Goal: Transaction & Acquisition: Purchase product/service

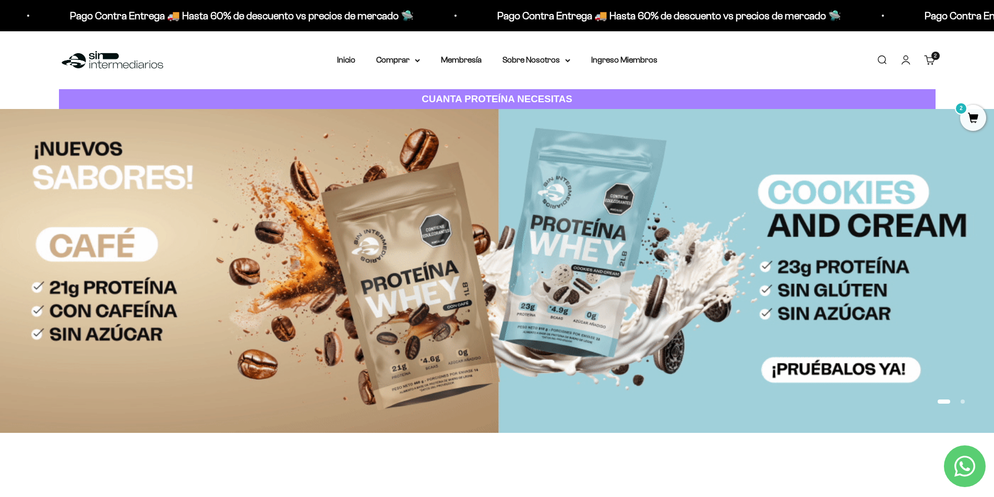
click at [905, 59] on link "Iniciar sesión" at bounding box center [905, 59] width 11 height 11
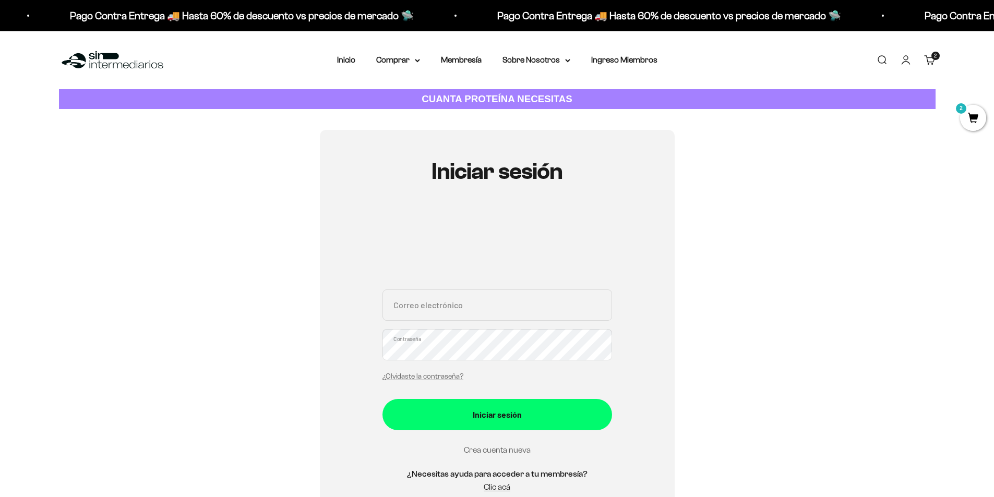
click at [495, 468] on div "Correo electrónico Contraseña ¿Olvidaste la contraseña? Iniciar sesión Crea cue…" at bounding box center [497, 396] width 230 height 215
click at [492, 452] on link "Crea cuenta nueva" at bounding box center [497, 449] width 67 height 9
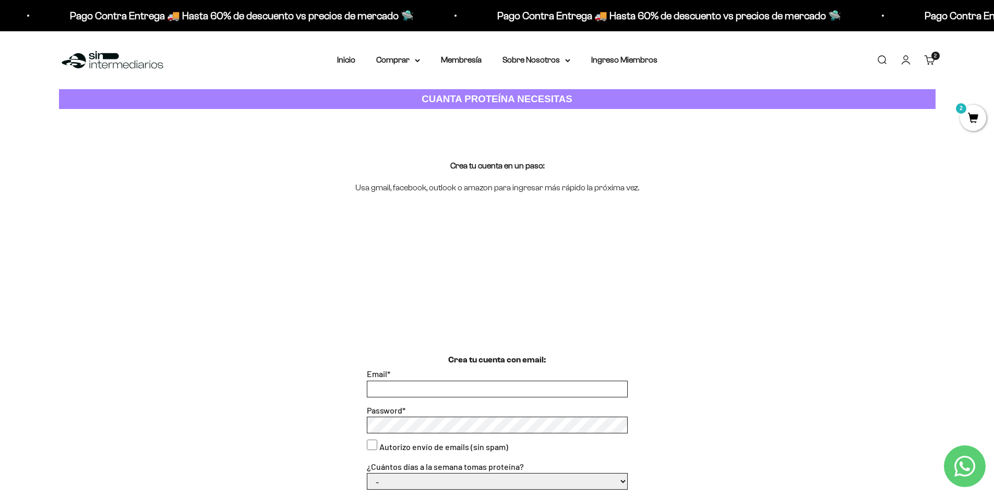
click at [475, 386] on input "Email *" at bounding box center [497, 389] width 260 height 16
type input "stifanymb@hotmail.es"
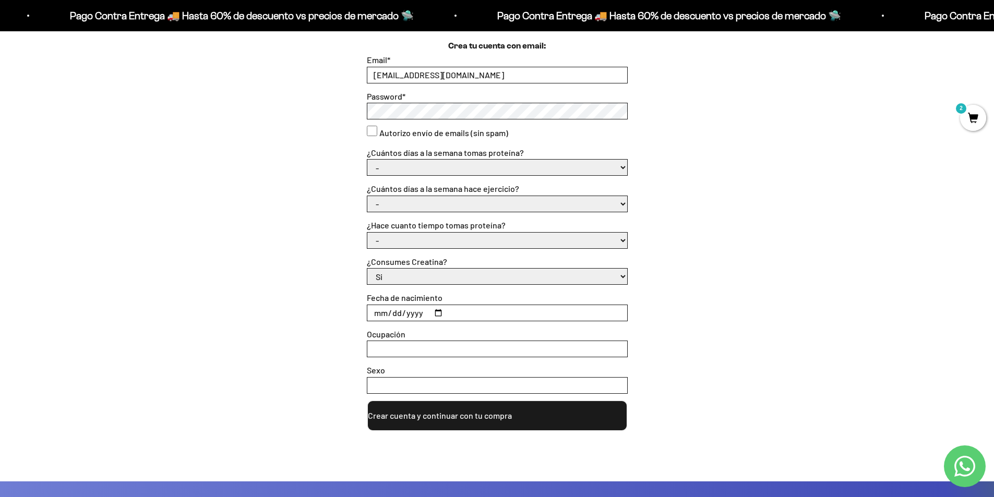
scroll to position [325, 0]
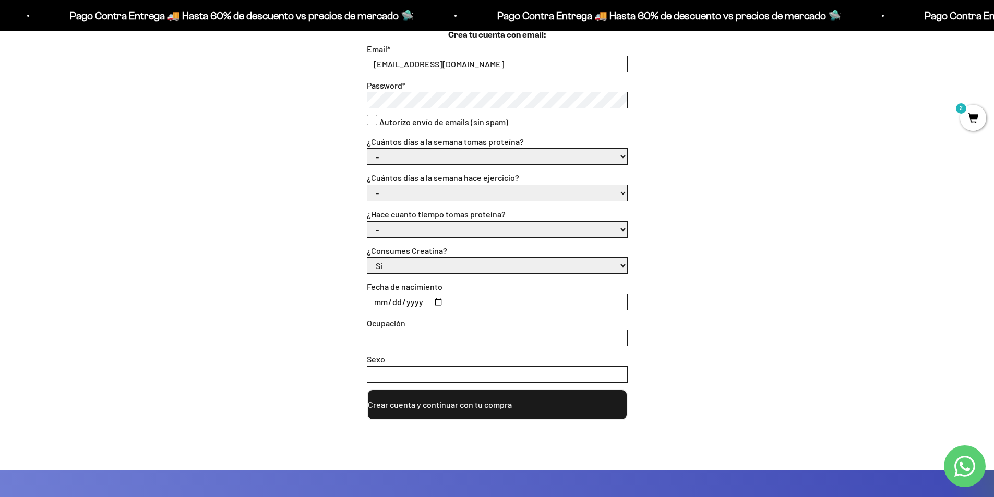
click at [441, 401] on button "Crear cuenta y continuar con tu compra" at bounding box center [497, 404] width 261 height 31
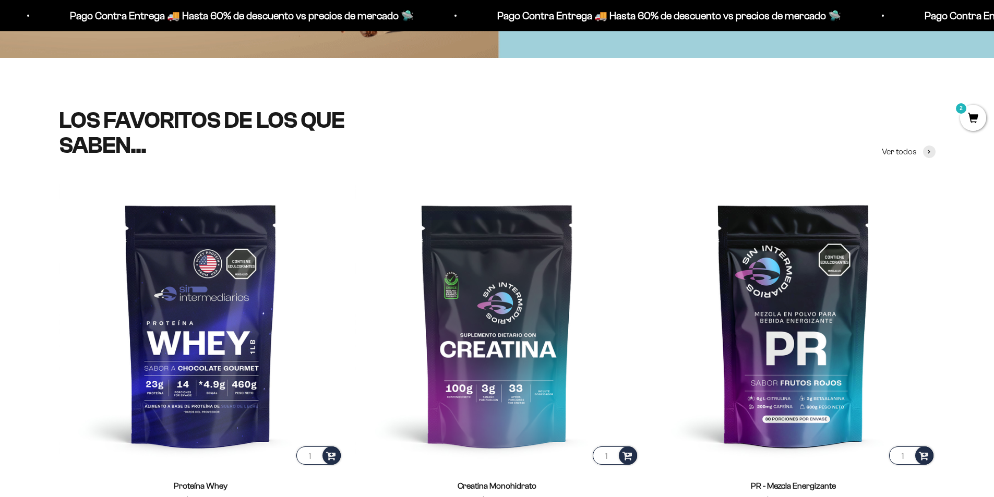
scroll to position [435, 0]
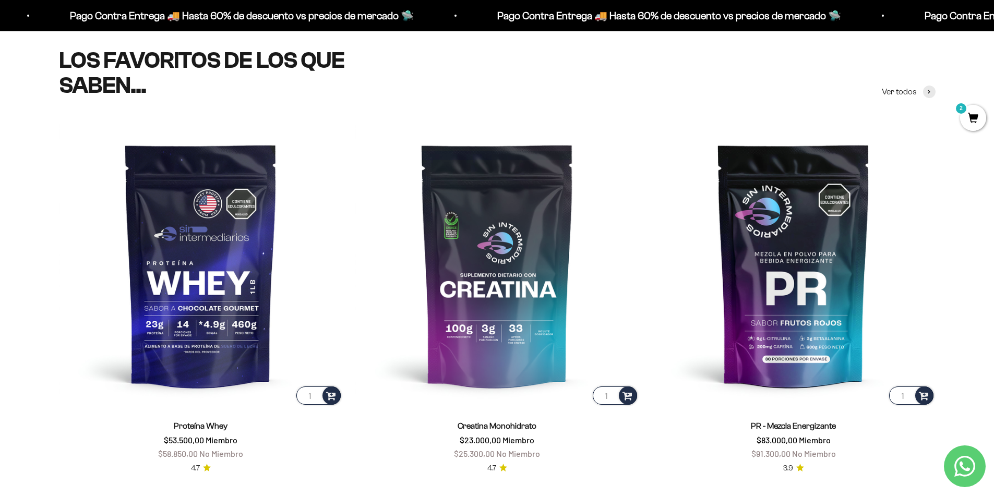
drag, startPoint x: 1001, startPoint y: 24, endPoint x: 1001, endPoint y: 66, distance: 41.7
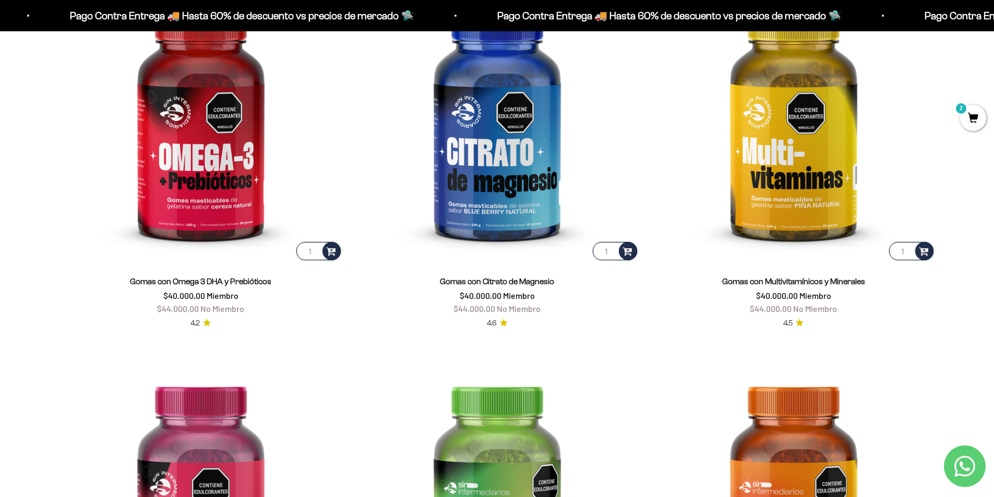
scroll to position [1709, 0]
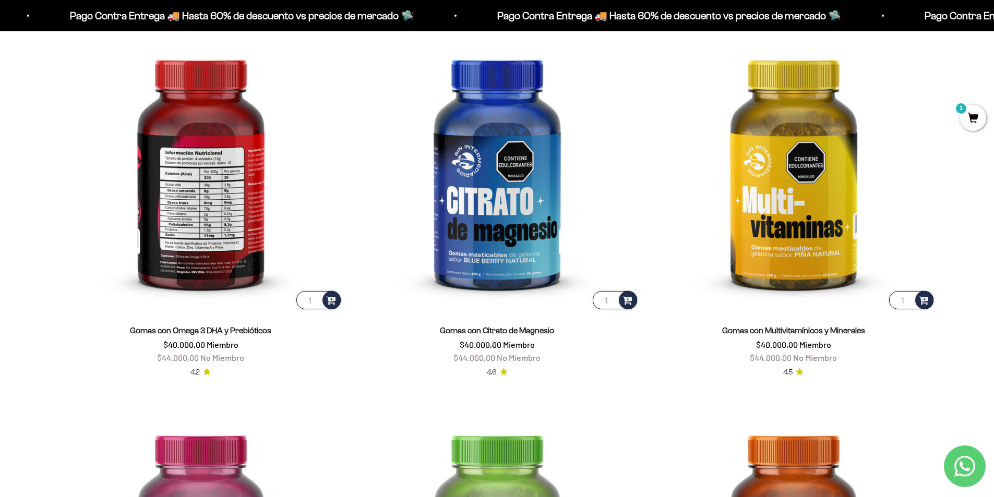
click at [212, 256] on img at bounding box center [201, 170] width 284 height 284
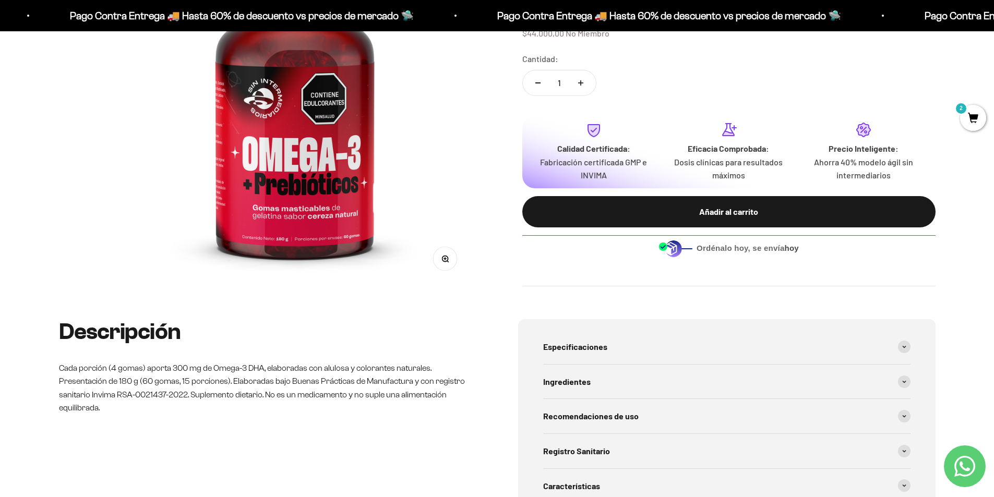
scroll to position [214, 0]
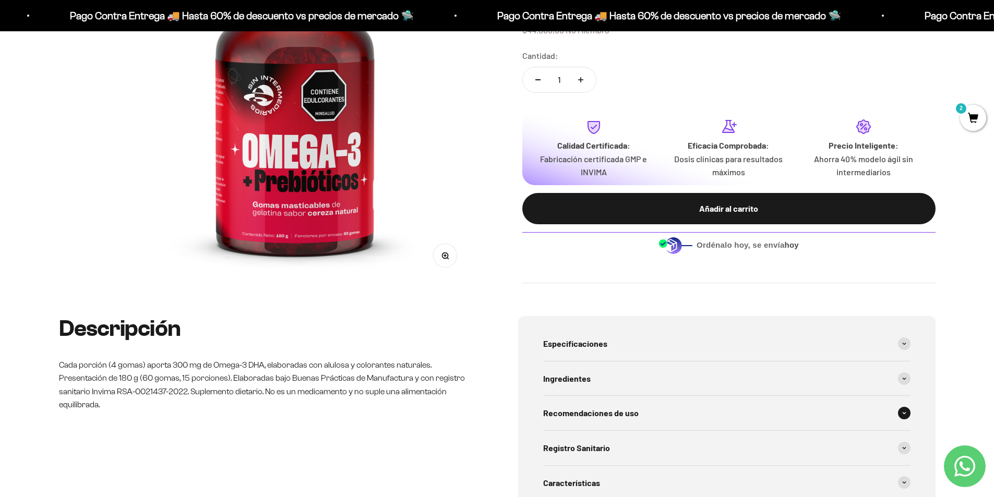
click at [738, 421] on div "Recomendaciones de uso" at bounding box center [726, 413] width 367 height 34
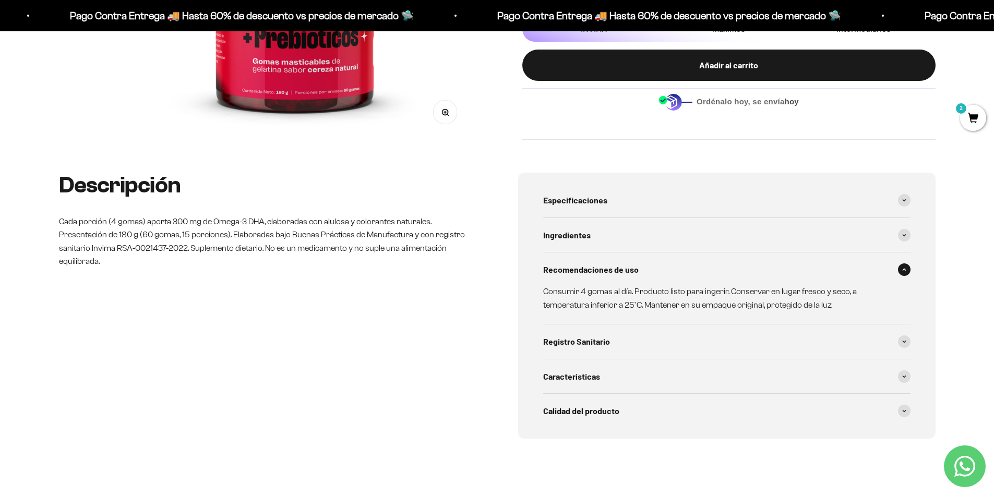
scroll to position [376, 0]
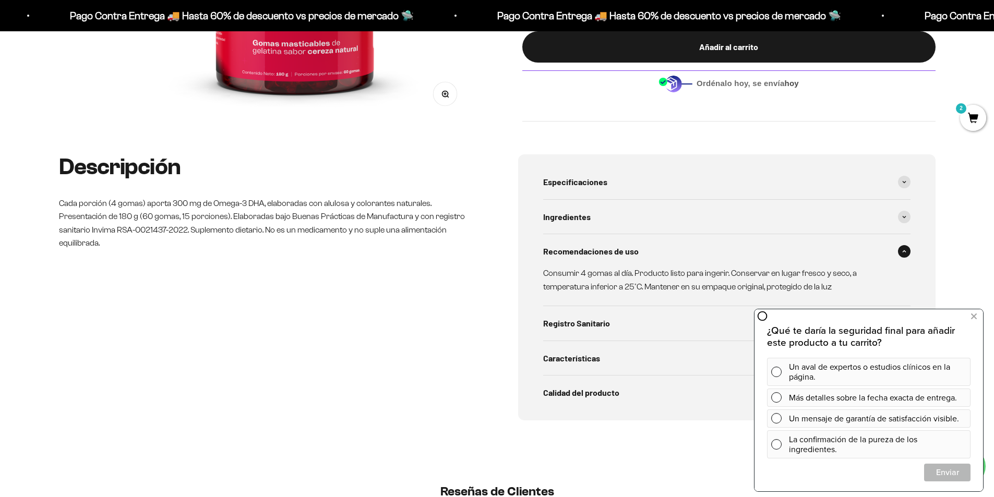
click at [687, 330] on div "Registro Sanitario" at bounding box center [726, 323] width 367 height 34
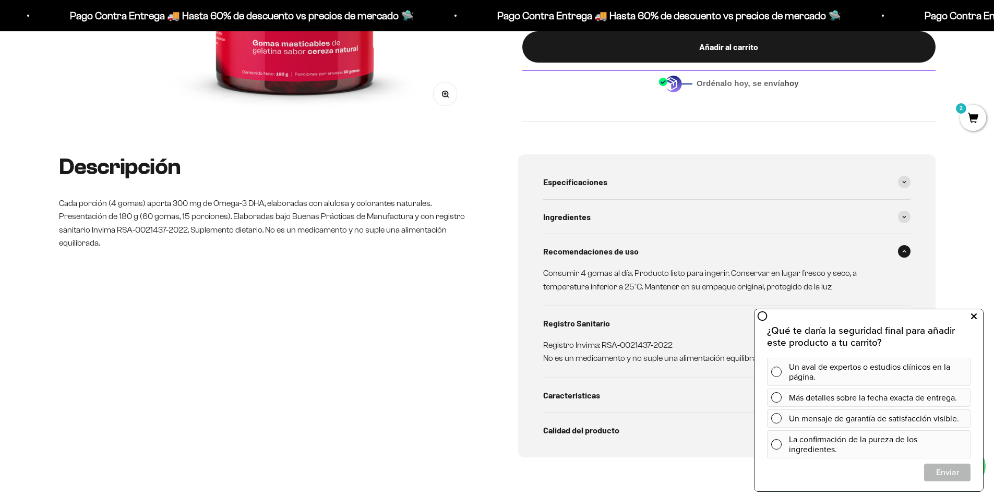
click at [978, 315] on button at bounding box center [973, 316] width 19 height 17
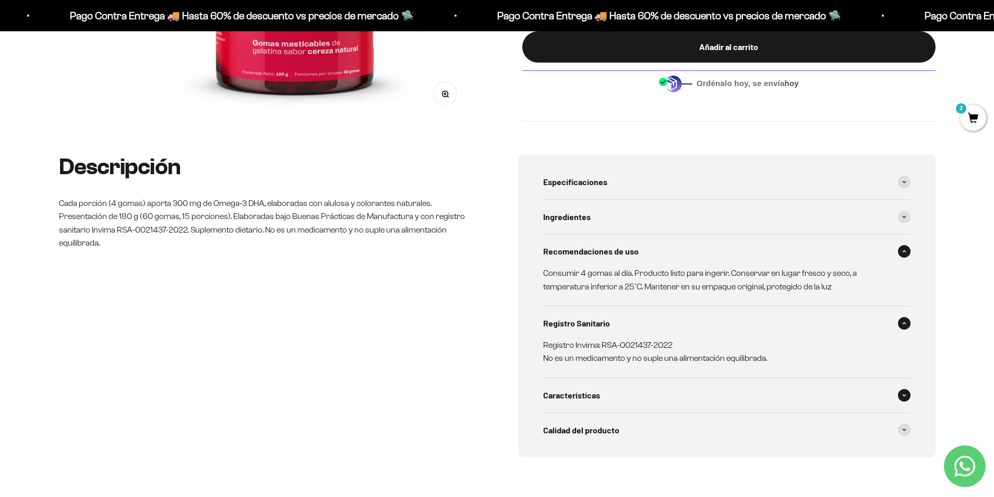
click at [900, 396] on span at bounding box center [904, 395] width 13 height 13
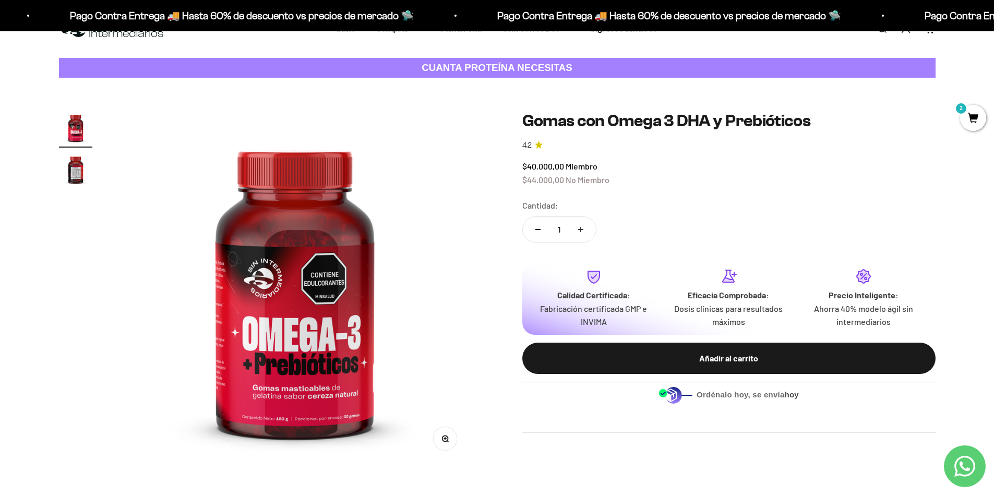
scroll to position [6, 0]
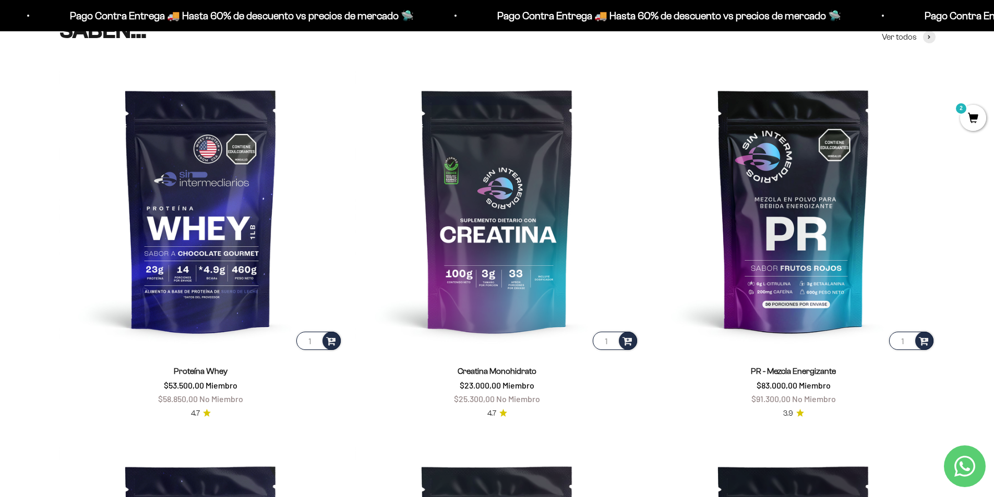
scroll to position [485, 0]
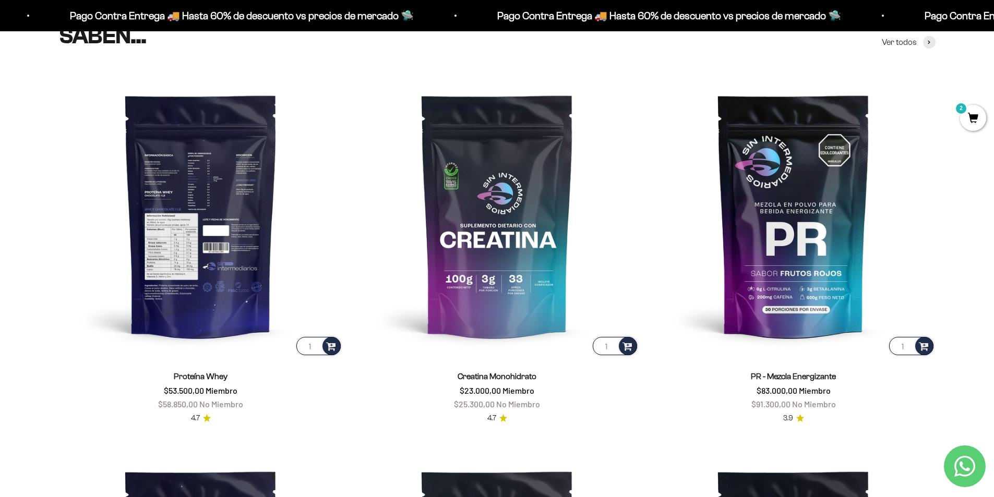
click at [236, 259] on img at bounding box center [201, 216] width 284 height 284
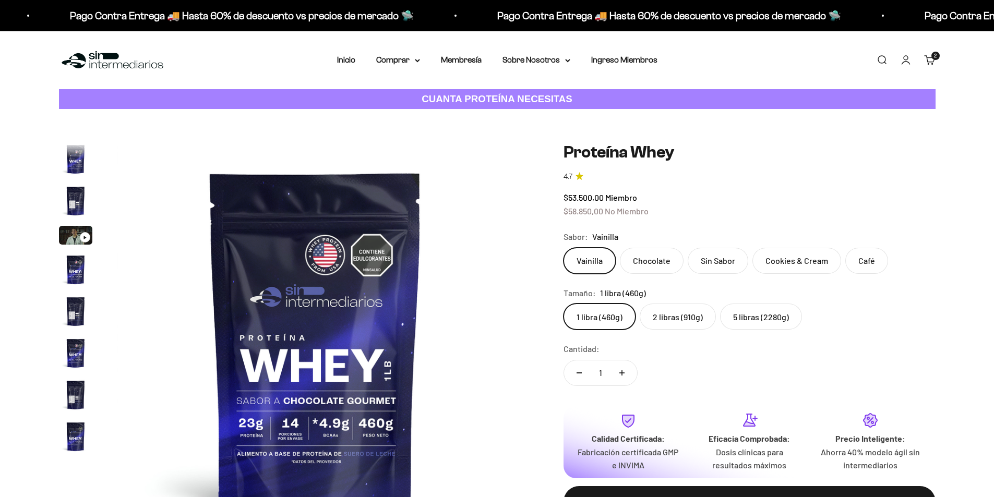
scroll to position [502, 0]
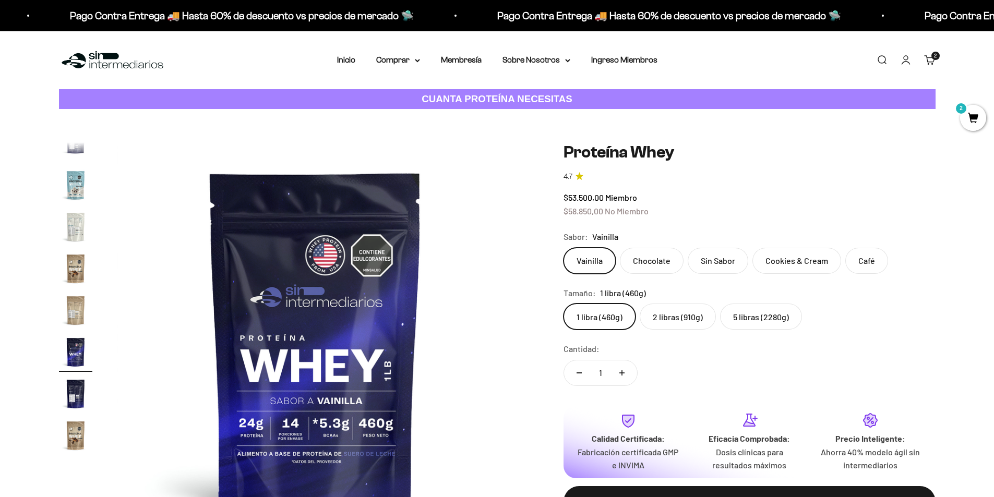
click at [850, 258] on label "Café" at bounding box center [866, 261] width 43 height 26
click at [563, 248] on input "Café" at bounding box center [563, 247] width 1 height 1
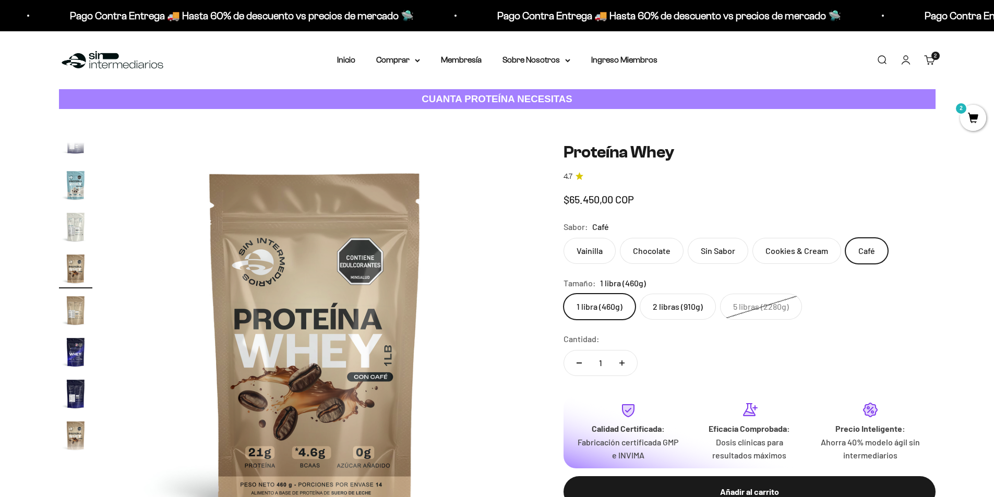
scroll to position [437, 0]
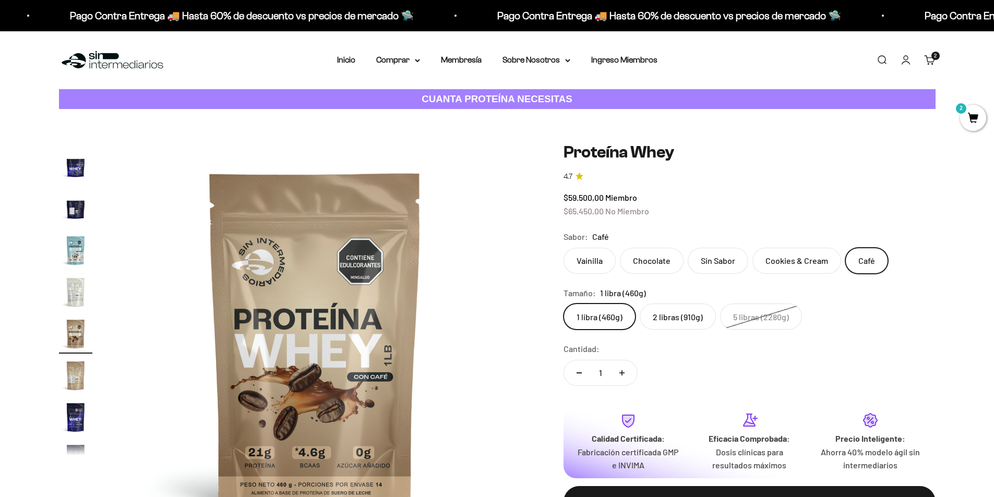
click at [812, 264] on label "Cookies & Cream" at bounding box center [796, 261] width 89 height 26
click at [563, 248] on input "Cookies & Cream" at bounding box center [563, 247] width 1 height 1
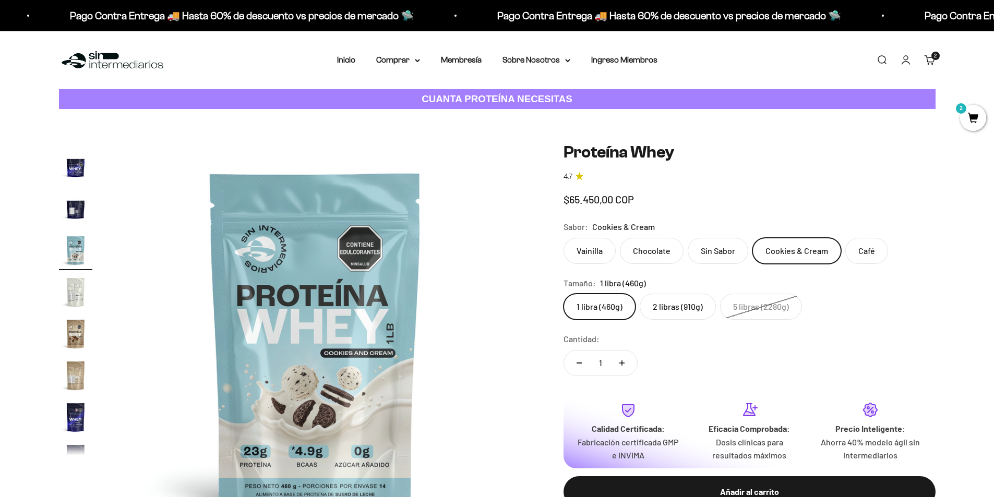
scroll to position [353, 0]
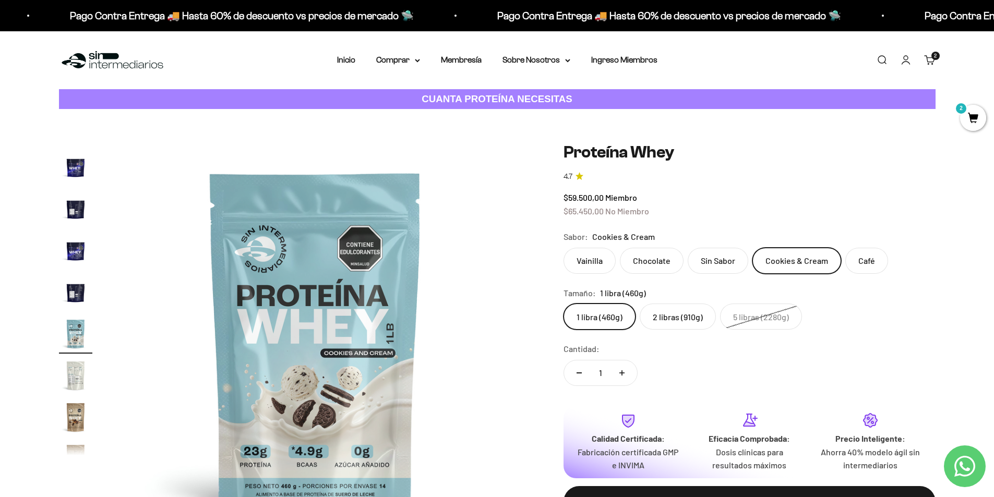
click at [706, 259] on label "Sin Sabor" at bounding box center [717, 261] width 61 height 26
click at [563, 248] on input "Sin Sabor" at bounding box center [563, 247] width 1 height 1
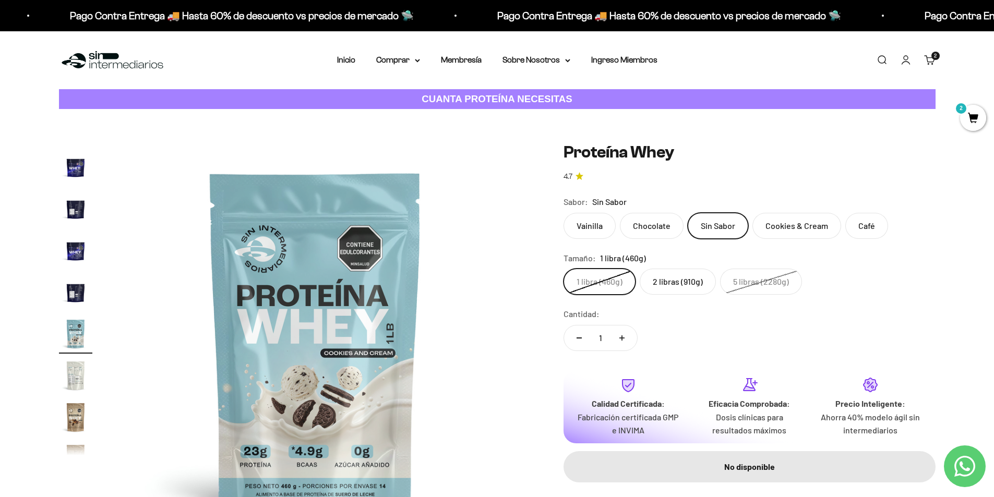
click at [653, 233] on label "Chocolate" at bounding box center [652, 226] width 64 height 26
click at [563, 213] on input "Chocolate" at bounding box center [563, 212] width 1 height 1
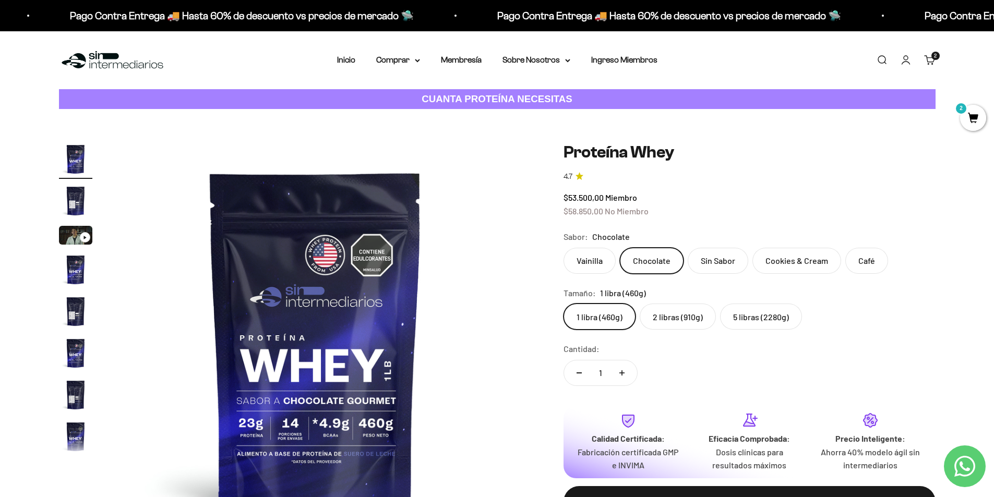
click at [587, 262] on label "Vainilla" at bounding box center [589, 261] width 52 height 26
click at [563, 248] on input "Vainilla" at bounding box center [563, 247] width 1 height 1
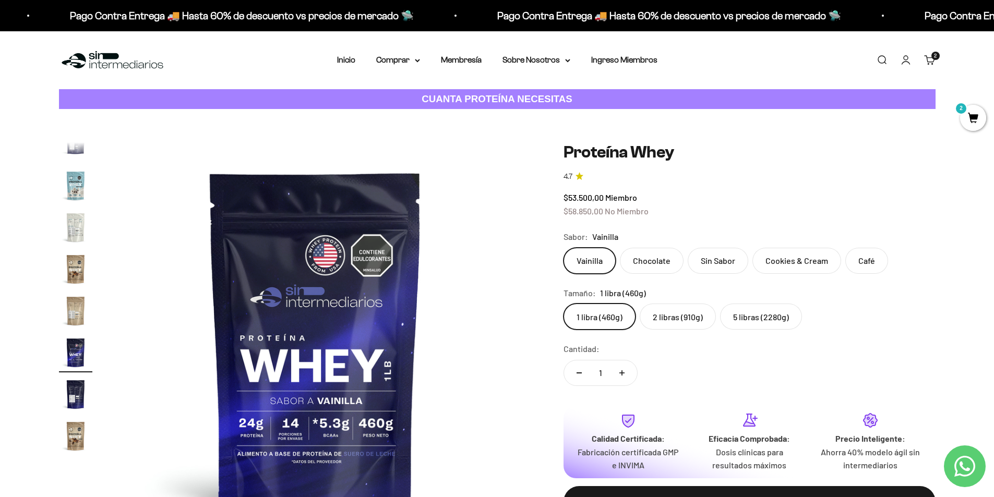
scroll to position [502, 0]
click at [630, 261] on label "Chocolate" at bounding box center [652, 261] width 64 height 26
click at [563, 248] on input "Chocolate" at bounding box center [563, 247] width 1 height 1
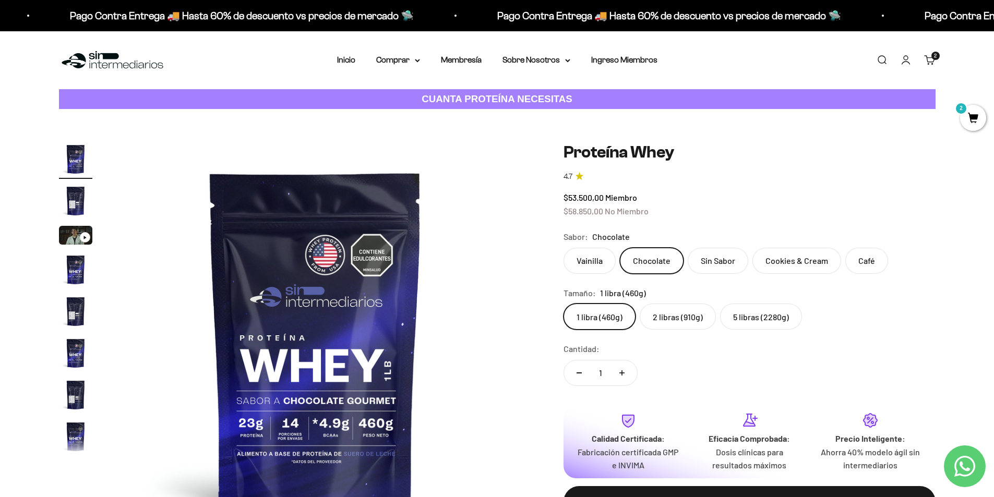
click at [764, 322] on label "5 libras (2280g)" at bounding box center [761, 317] width 82 height 26
click at [563, 304] on input "5 libras (2280g)" at bounding box center [563, 303] width 1 height 1
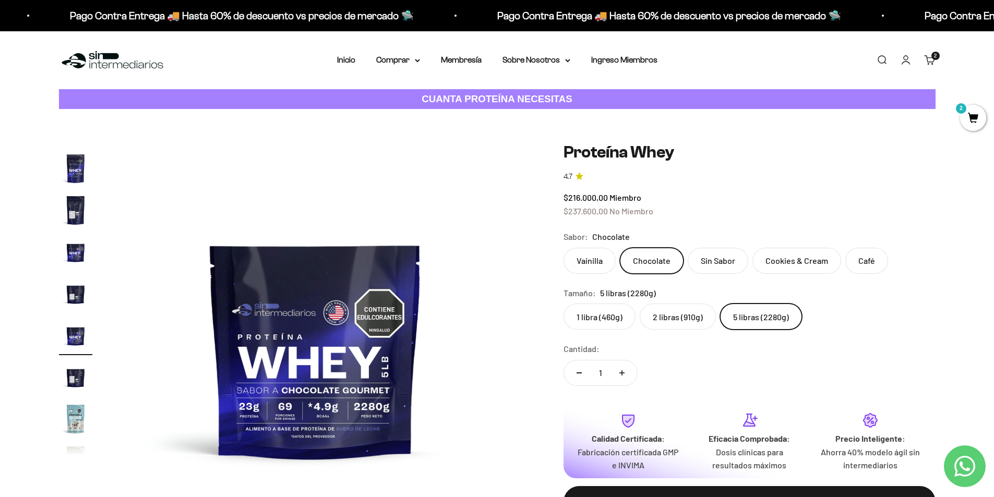
scroll to position [270, 0]
click at [614, 315] on label "1 libra (460g)" at bounding box center [599, 317] width 72 height 26
click at [563, 304] on input "1 libra (460g)" at bounding box center [563, 303] width 1 height 1
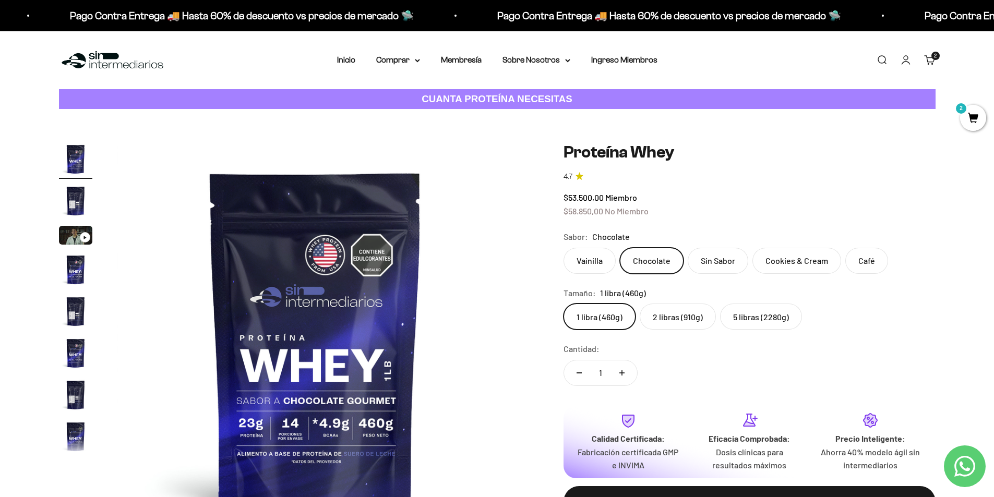
click at [660, 320] on label "2 libras (910g)" at bounding box center [678, 317] width 76 height 26
click at [563, 304] on input "2 libras (910g)" at bounding box center [563, 303] width 1 height 1
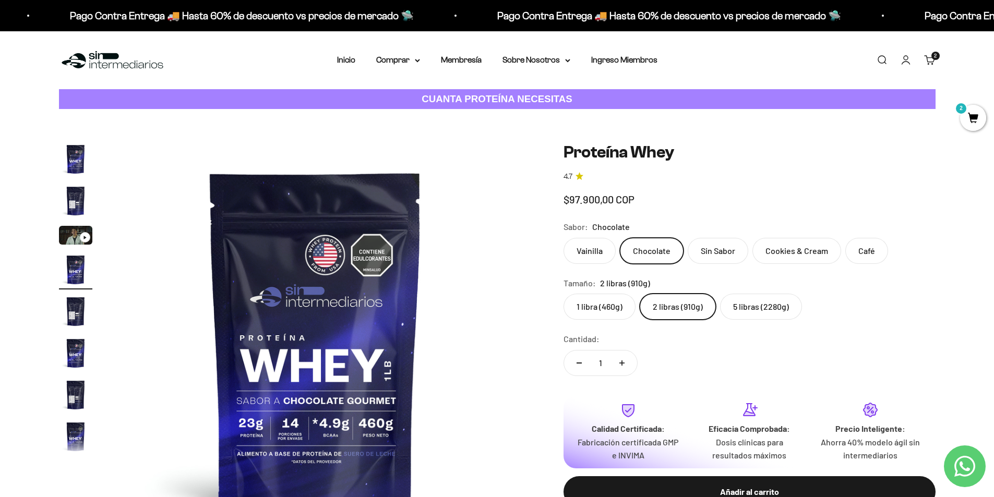
scroll to position [0, 1226]
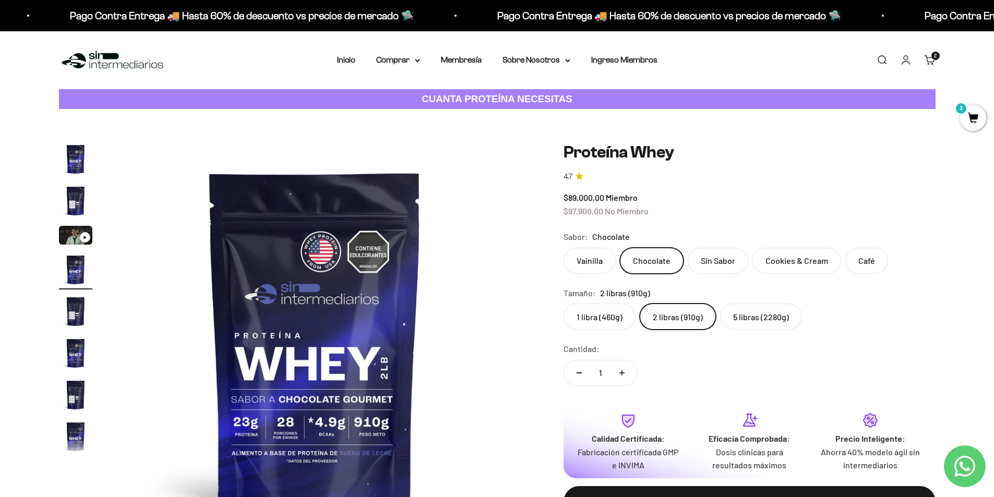
click at [741, 314] on label "5 libras (2280g)" at bounding box center [761, 317] width 82 height 26
click at [563, 304] on input "5 libras (2280g)" at bounding box center [563, 303] width 1 height 1
